Goal: Information Seeking & Learning: Find specific fact

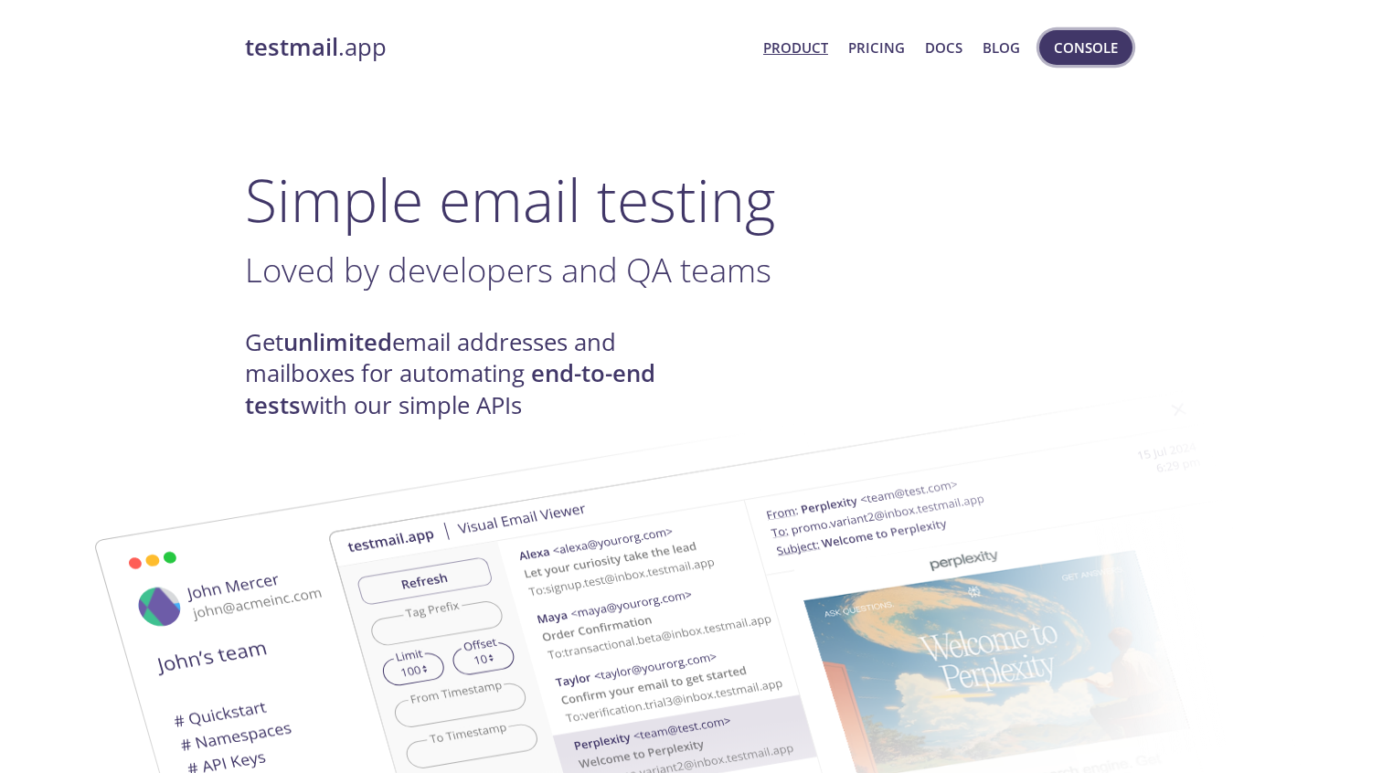
click at [1068, 48] on span "Console" at bounding box center [1086, 48] width 64 height 24
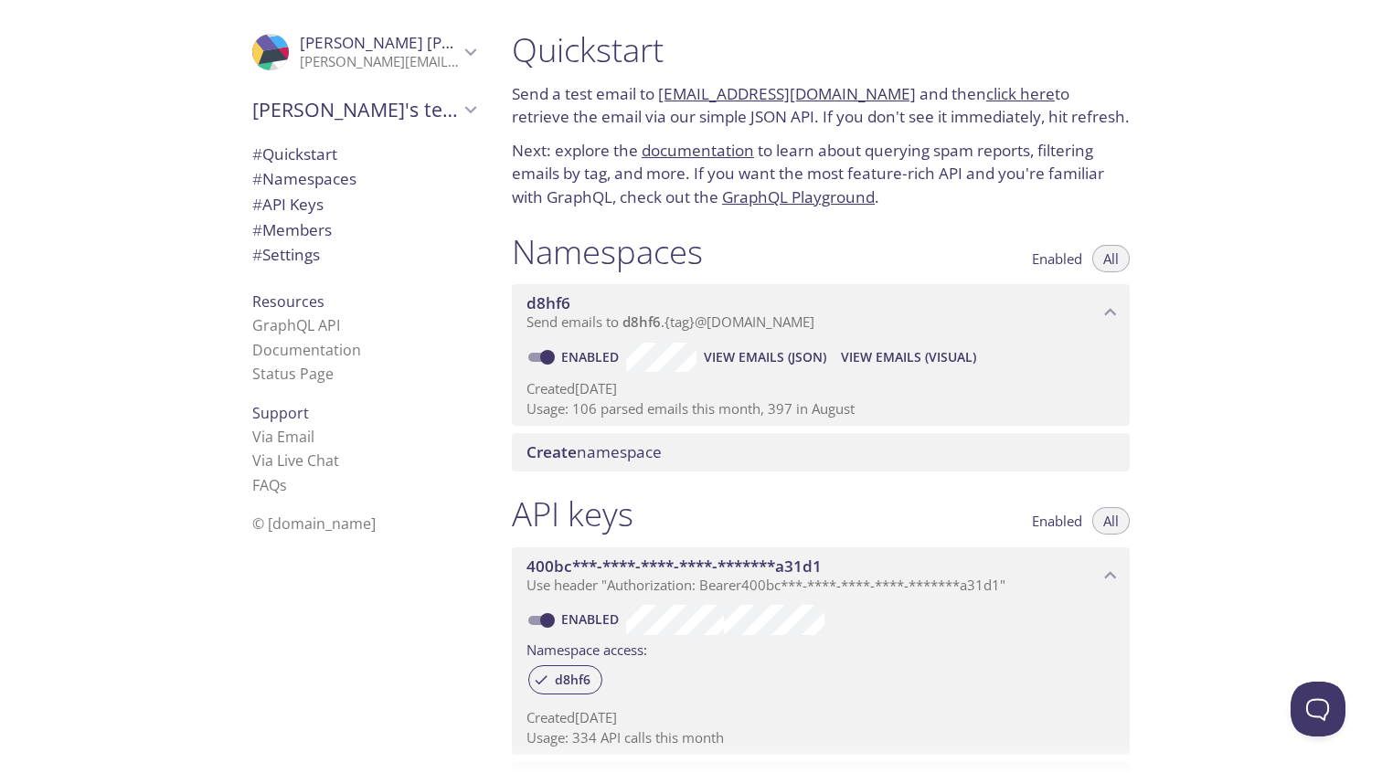
click at [753, 362] on span "View Emails (JSON)" at bounding box center [765, 357] width 122 height 22
click at [920, 360] on span "View Emails (Visual)" at bounding box center [908, 357] width 135 height 22
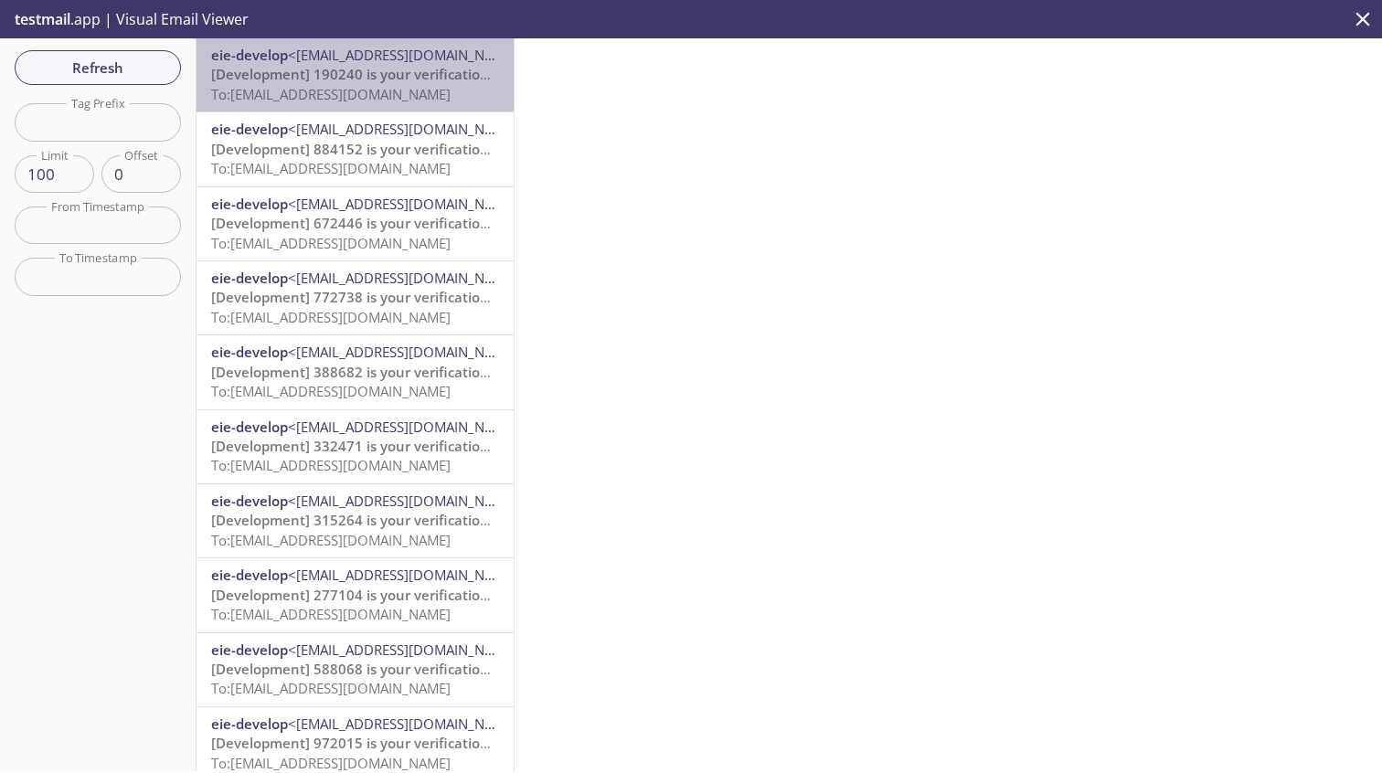
click at [336, 70] on span "[Development] 190240 is your verification code" at bounding box center [367, 74] width 313 height 18
